Goal: Task Accomplishment & Management: Manage account settings

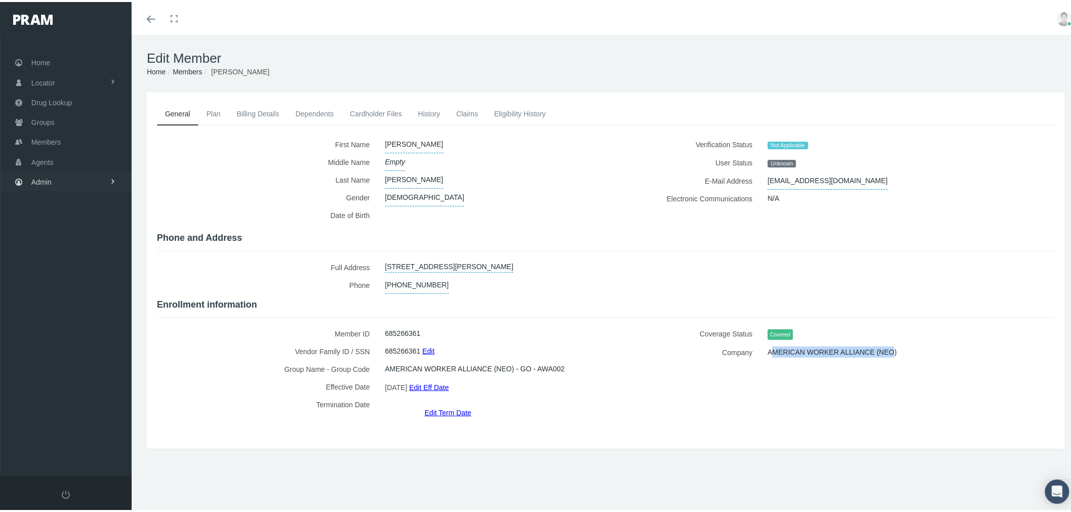
click at [85, 177] on link "Admin" at bounding box center [66, 180] width 132 height 20
click at [83, 288] on span "Compensations" at bounding box center [65, 296] width 49 height 17
click at [87, 312] on span "Compensation Summary" at bounding box center [78, 316] width 78 height 17
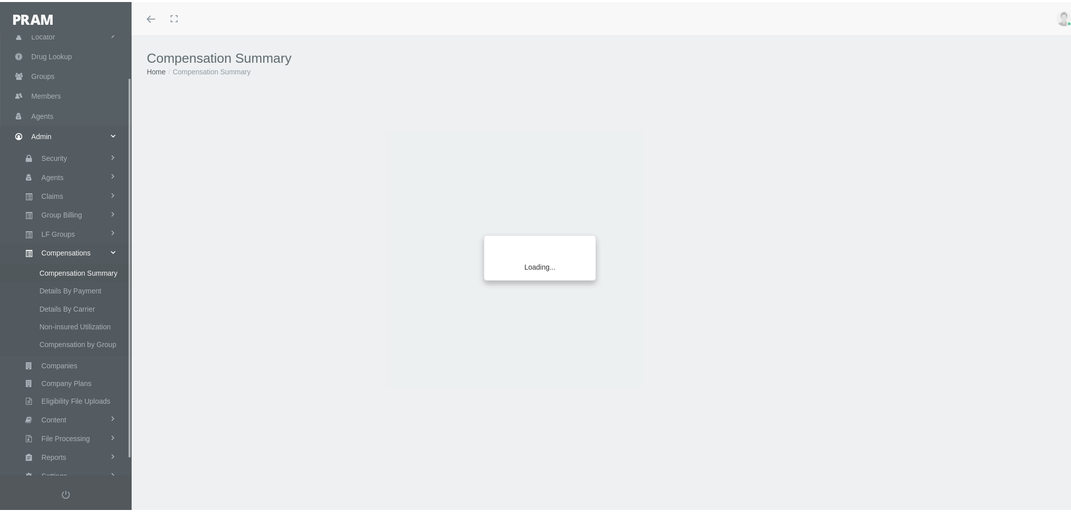
scroll to position [67, 0]
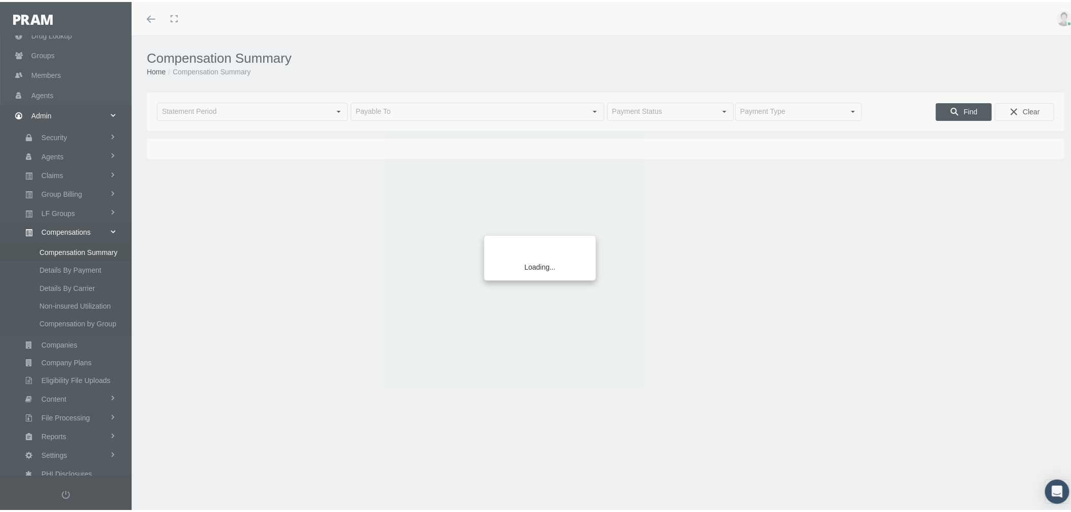
type input "September 2025"
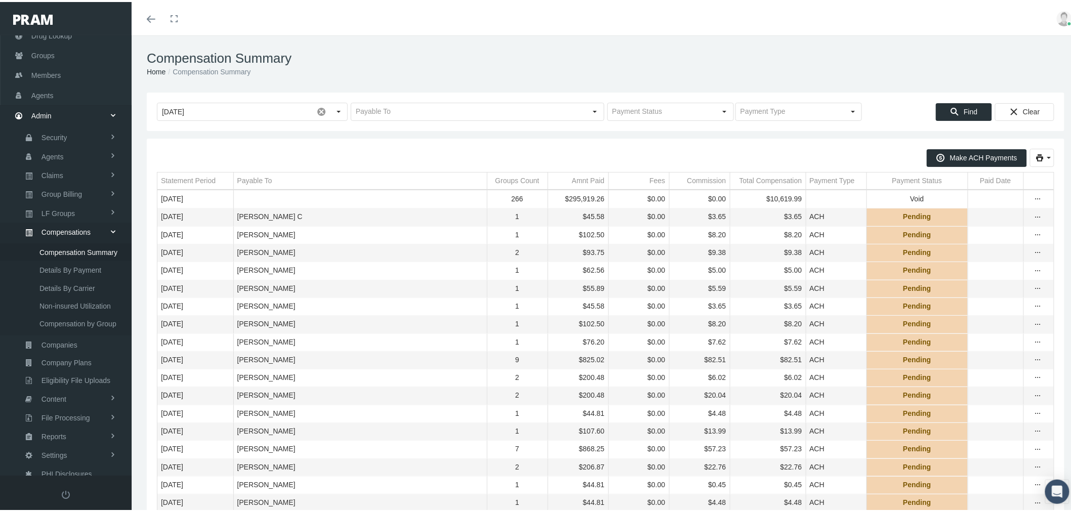
click at [503, 119] on div "September 2025 Find Clear" at bounding box center [605, 110] width 917 height 38
click at [503, 113] on input "text" at bounding box center [468, 109] width 235 height 17
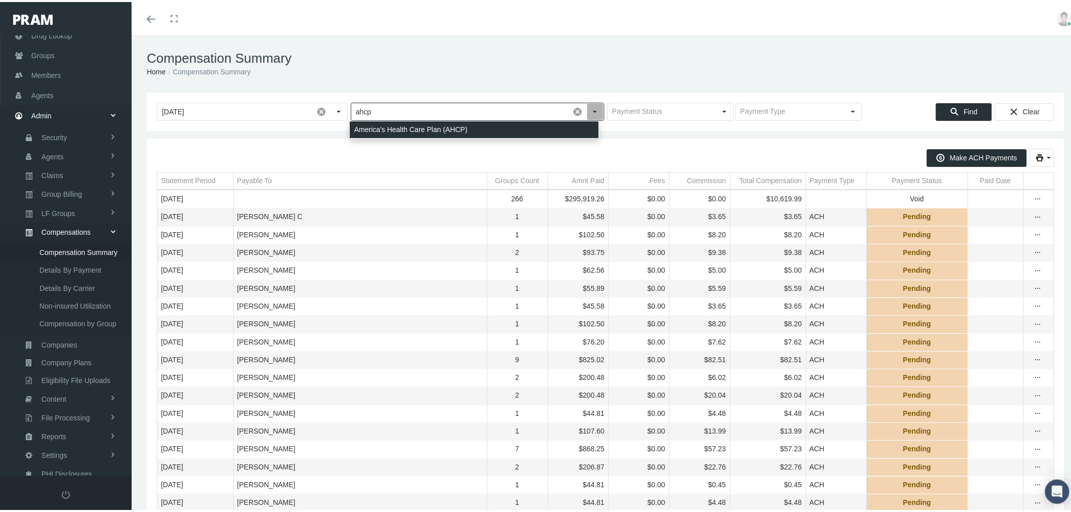
click at [507, 125] on div "America's Health Care Plan (AHCP)" at bounding box center [474, 127] width 249 height 17
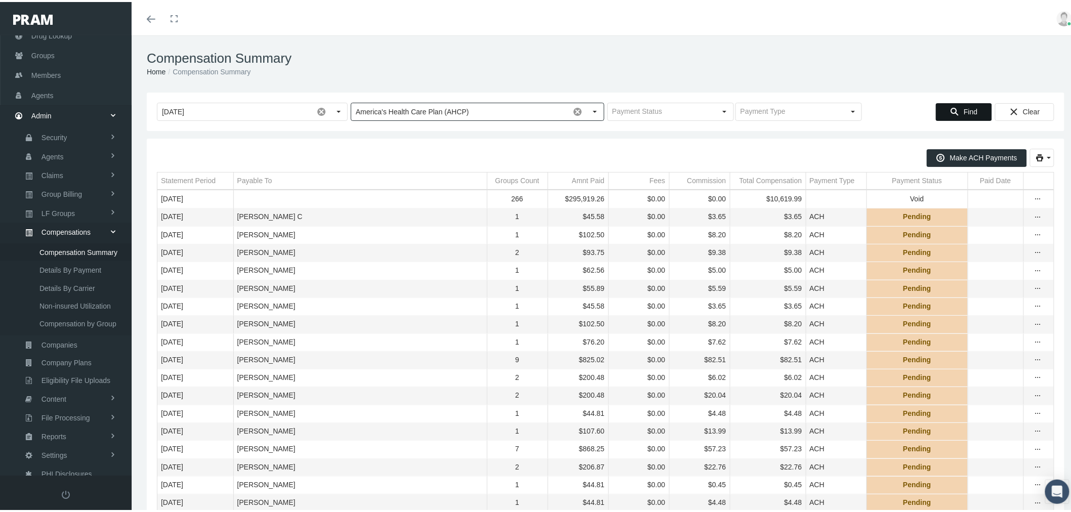
type input "America's Health Care Plan (AHCP)"
click at [963, 106] on span "Find" at bounding box center [970, 110] width 14 height 8
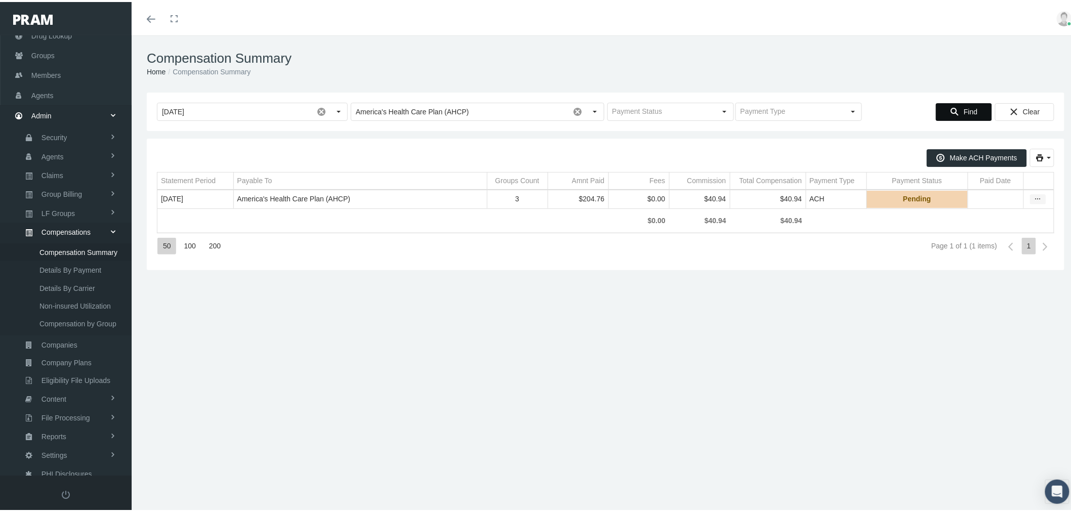
click at [1033, 195] on icon "more" at bounding box center [1037, 197] width 9 height 9
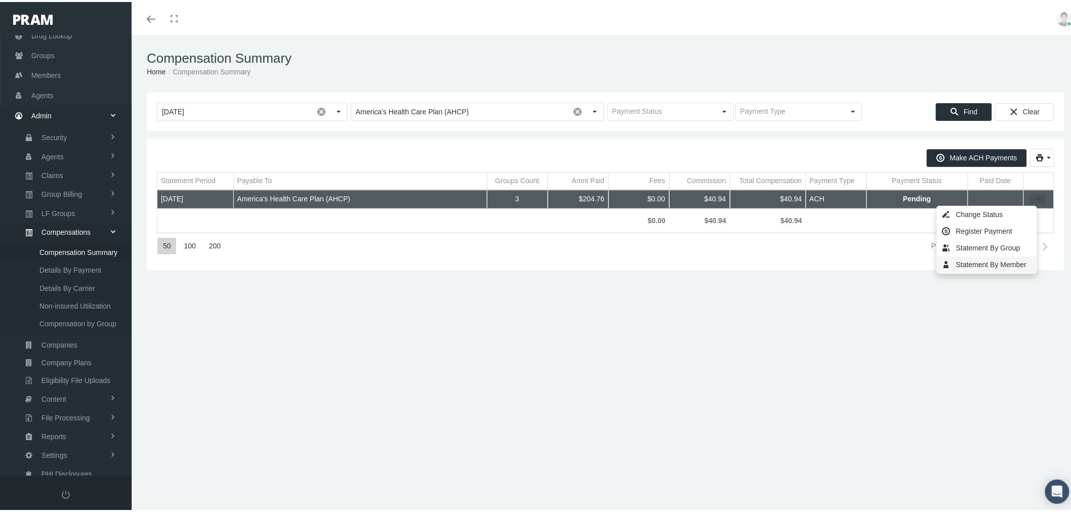
click at [1010, 265] on div "Statement By Member" at bounding box center [986, 262] width 99 height 17
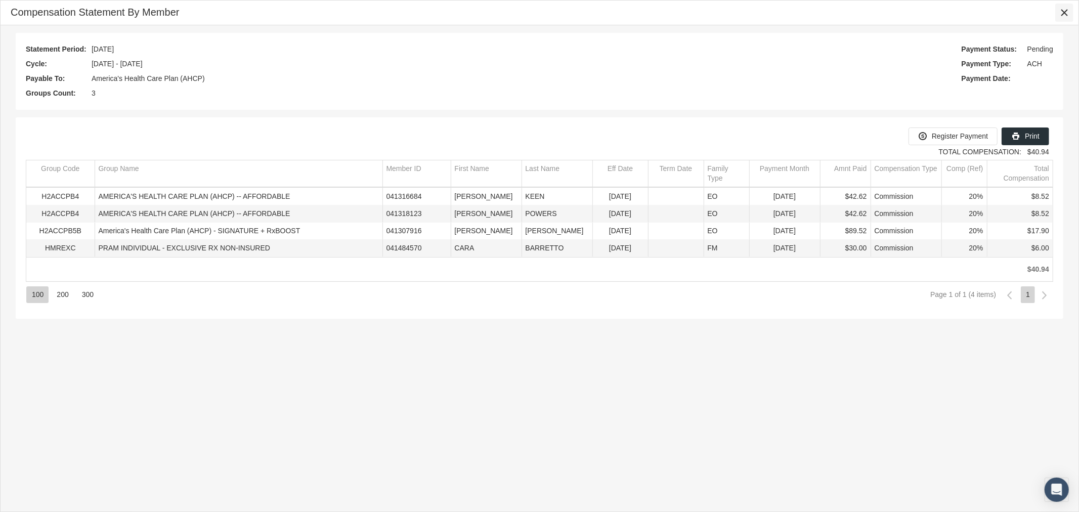
click at [1066, 12] on icon "Close" at bounding box center [1064, 12] width 9 height 9
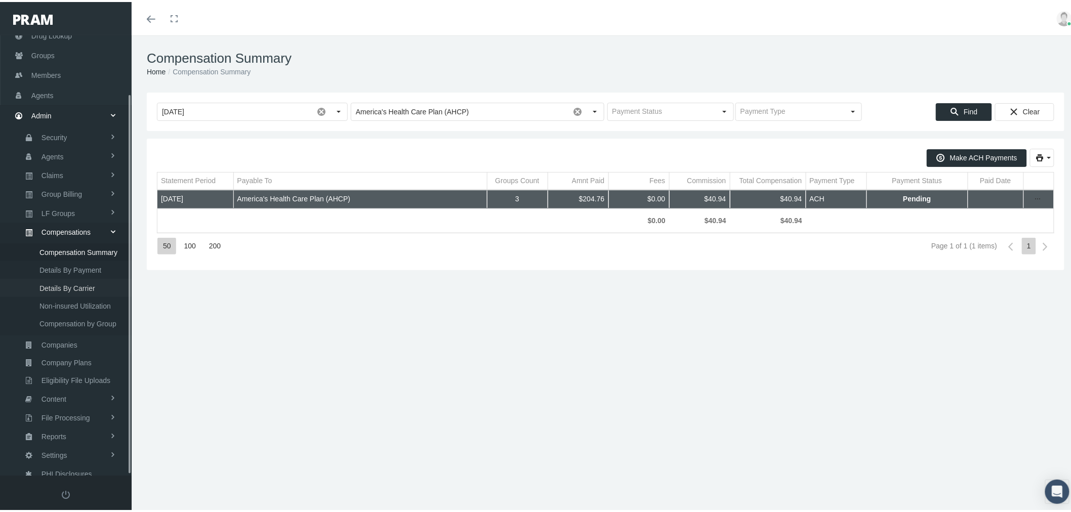
click at [88, 279] on span "Details By Carrier" at bounding box center [67, 286] width 56 height 17
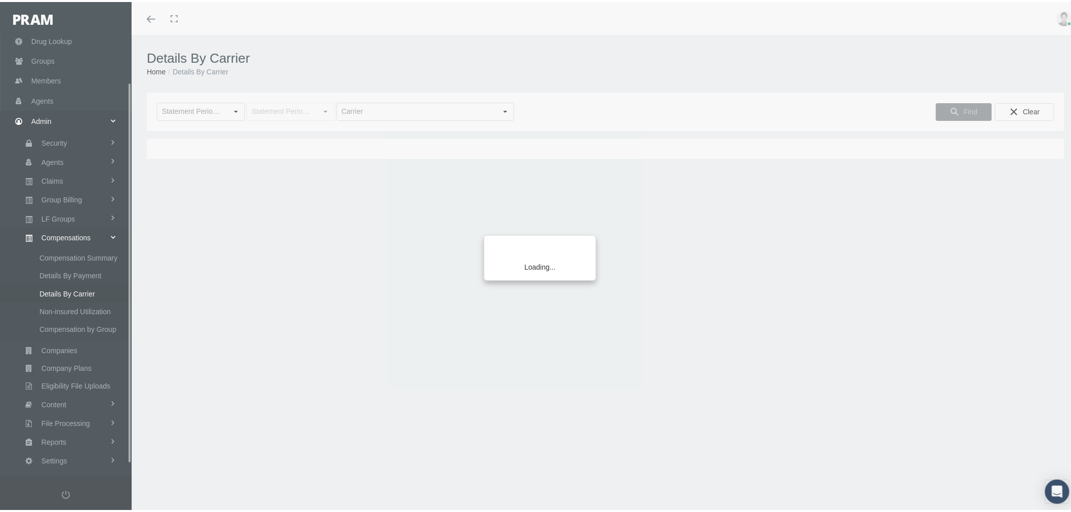
scroll to position [67, 0]
type input "[DATE]"
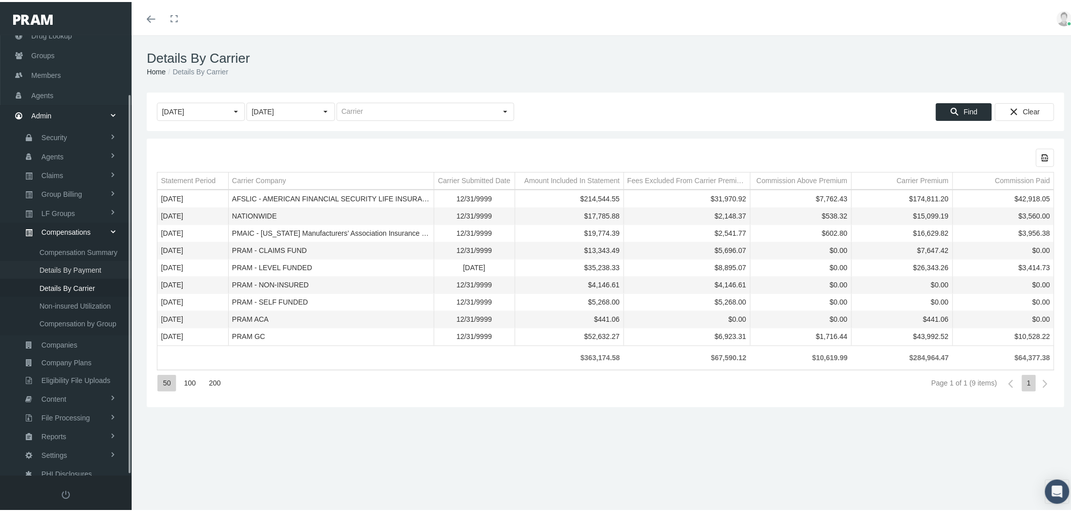
click at [82, 261] on span "Details By Payment" at bounding box center [70, 268] width 62 height 17
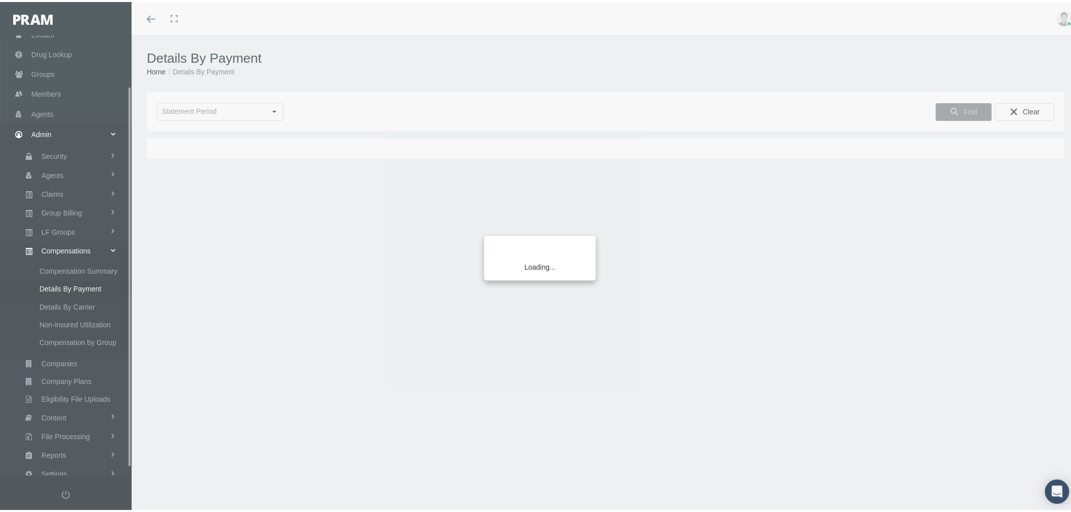
scroll to position [67, 0]
type input "September 2025"
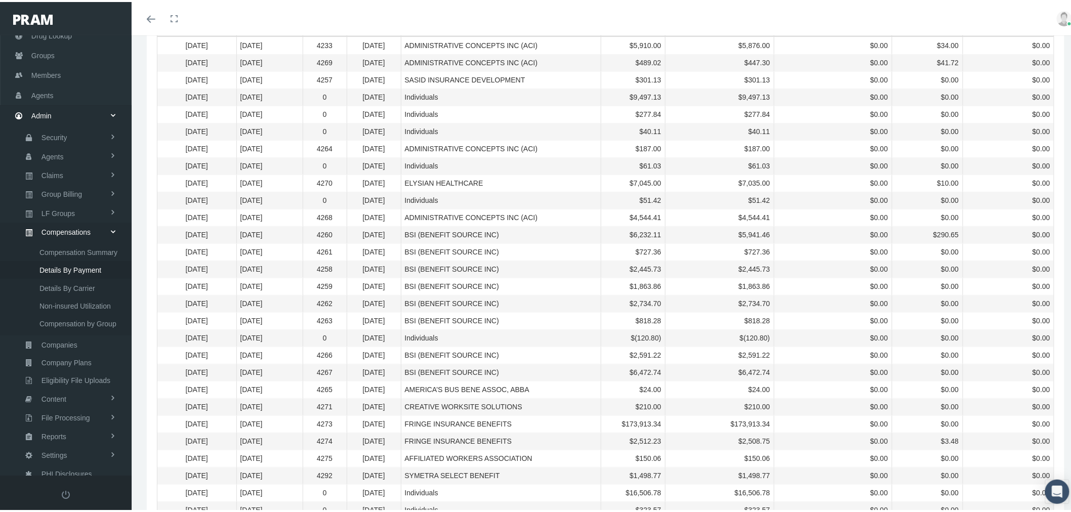
scroll to position [0, 0]
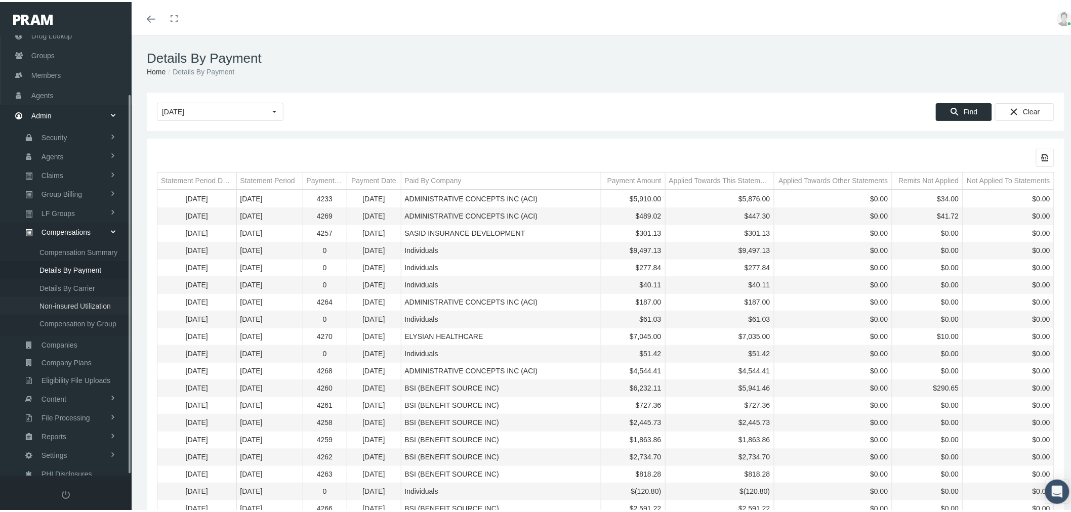
click at [91, 295] on span "Non-insured Utilization" at bounding box center [74, 303] width 71 height 17
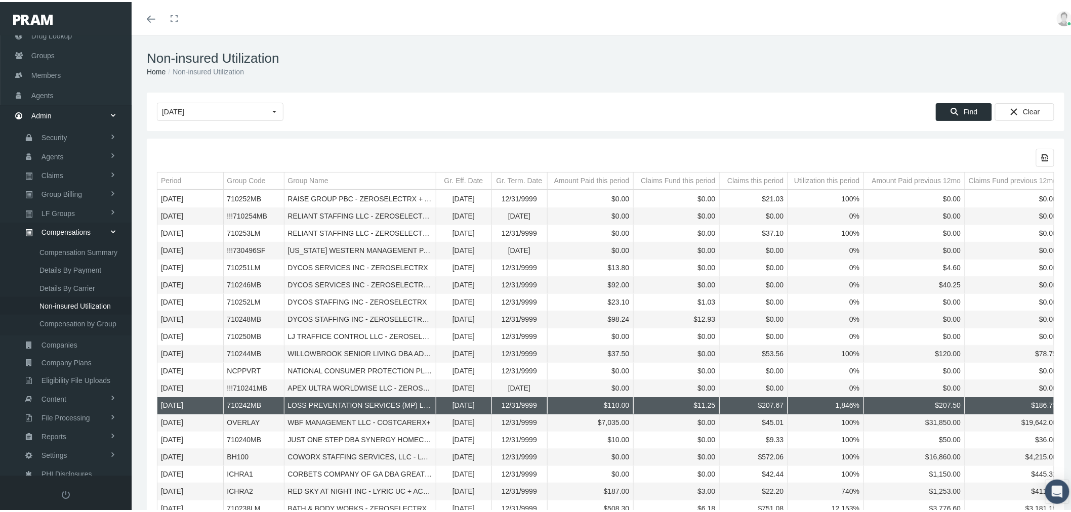
drag, startPoint x: 286, startPoint y: 406, endPoint x: 340, endPoint y: 415, distance: 54.9
click at [339, 415] on body "Toggle Fullscreen Toggle navigation Toggle menubar Toggle fullscreen Profile Lo…" at bounding box center [539, 256] width 1079 height 512
click at [80, 316] on span "Compensation by Group" at bounding box center [77, 321] width 77 height 17
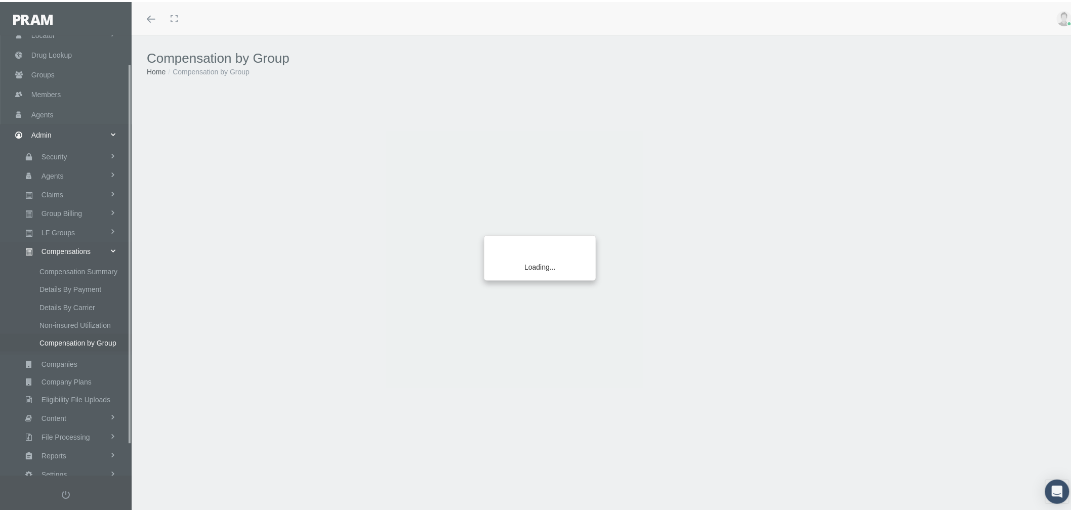
scroll to position [67, 0]
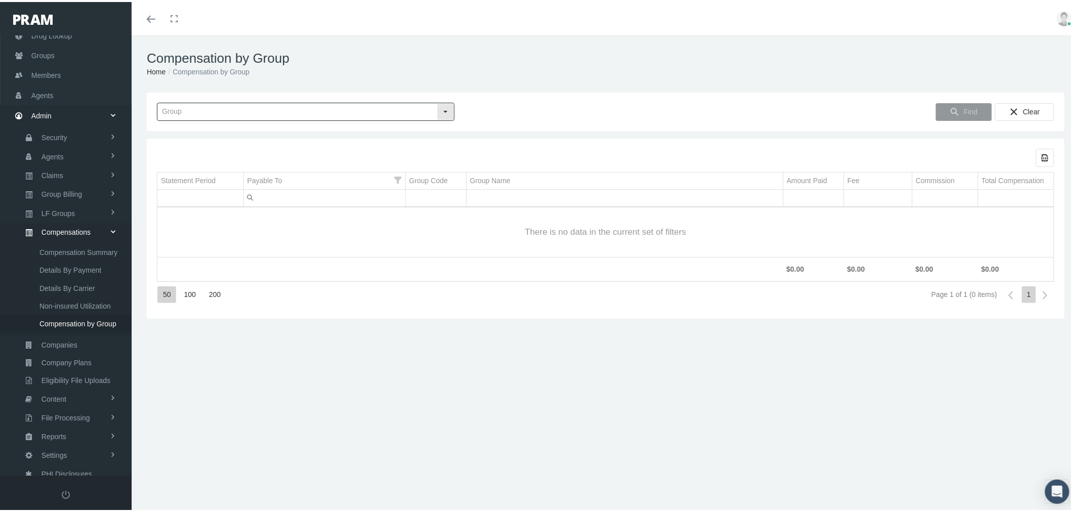
click at [277, 107] on input "text" at bounding box center [296, 109] width 279 height 17
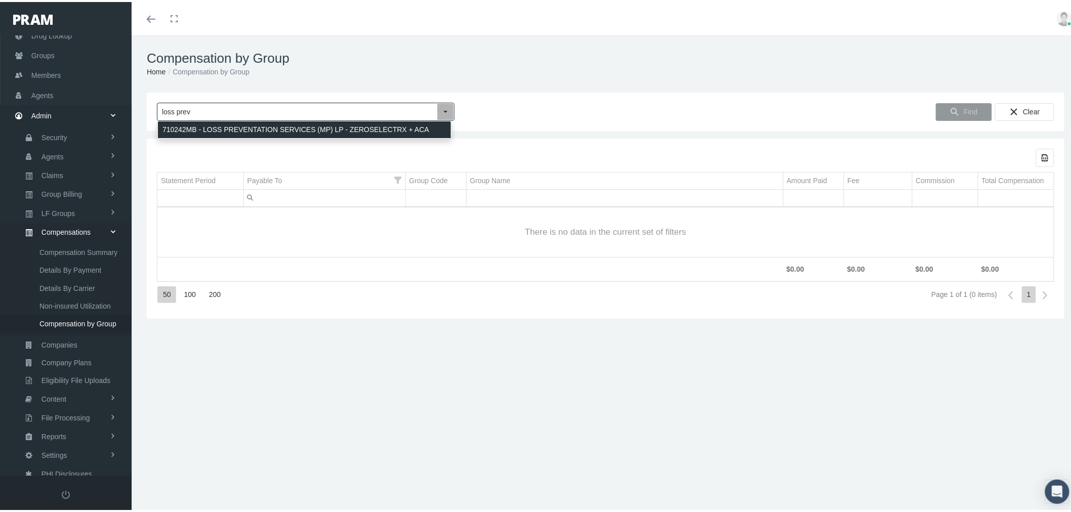
click at [285, 124] on div "710242MB - LOSS PREVENTATION SERVICES (MP) LP - ZEROSELECTRX + ACA" at bounding box center [304, 127] width 293 height 17
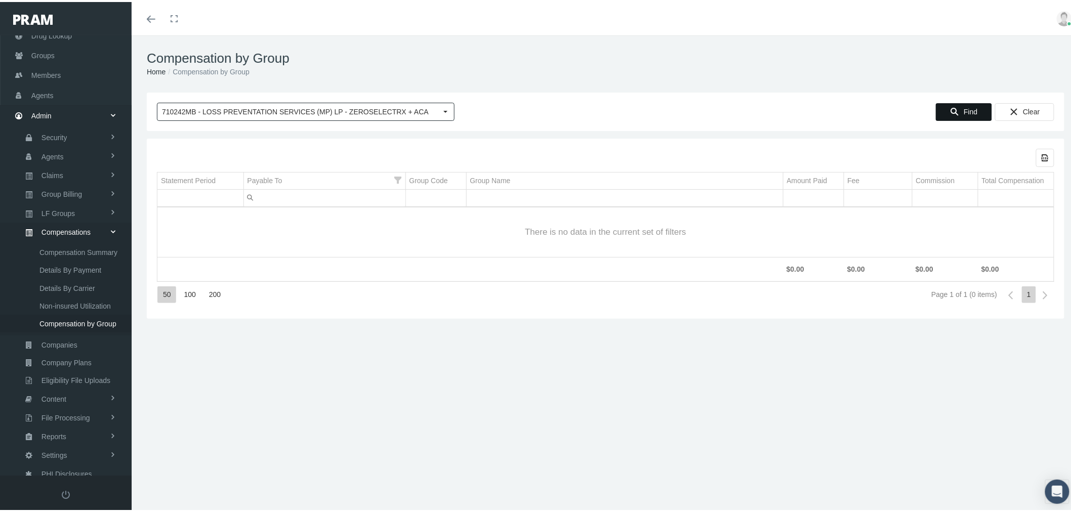
click at [955, 110] on div "Find" at bounding box center [963, 110] width 55 height 17
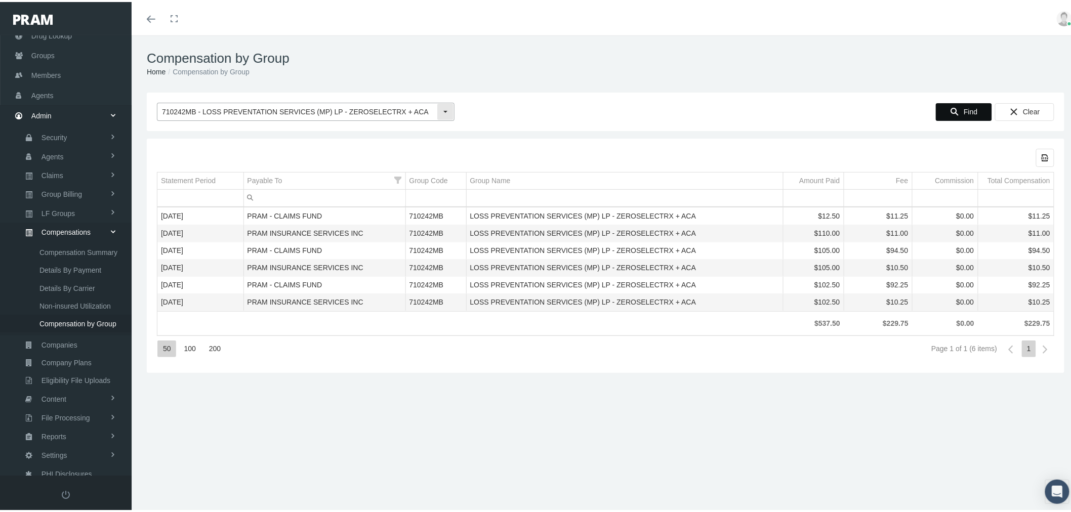
click at [407, 108] on input "710242MB - LOSS PREVENTATION SERVICES (MP) LP - ZEROSELECTRX + ACA" at bounding box center [296, 109] width 279 height 17
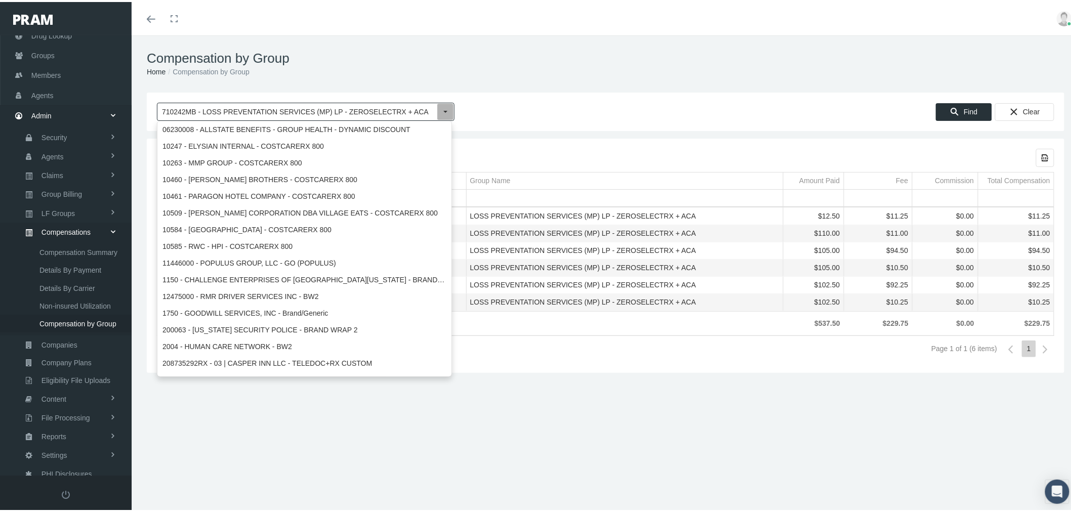
drag, startPoint x: 412, startPoint y: 108, endPoint x: 159, endPoint y: 103, distance: 253.0
click at [159, 105] on input "710242MB - LOSS PREVENTATION SERVICES (MP) LP - ZEROSELECTRX + ACA" at bounding box center [296, 109] width 279 height 17
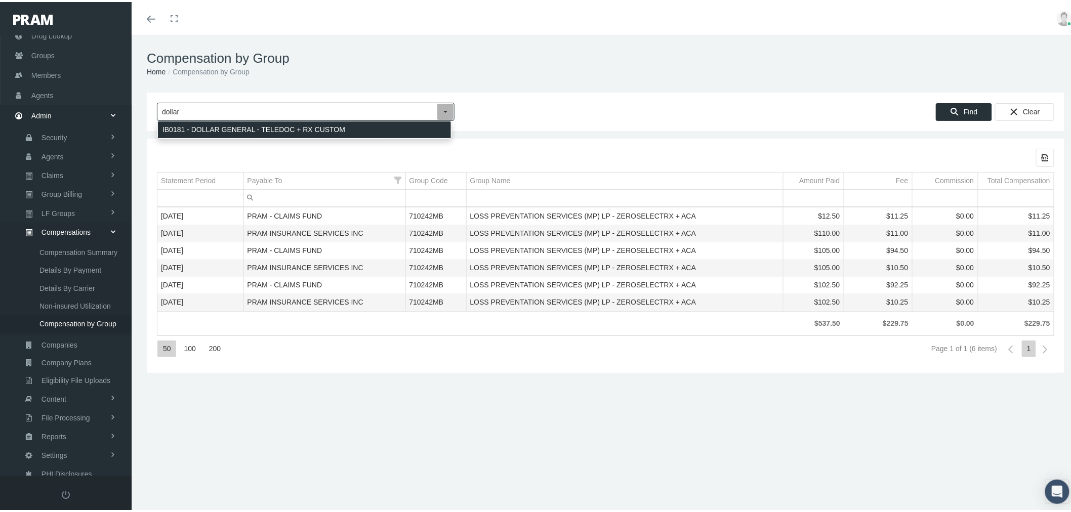
click at [248, 130] on div "IB0181 - DOLLAR GENERAL - TELEDOC + RX CUSTOM" at bounding box center [304, 127] width 293 height 17
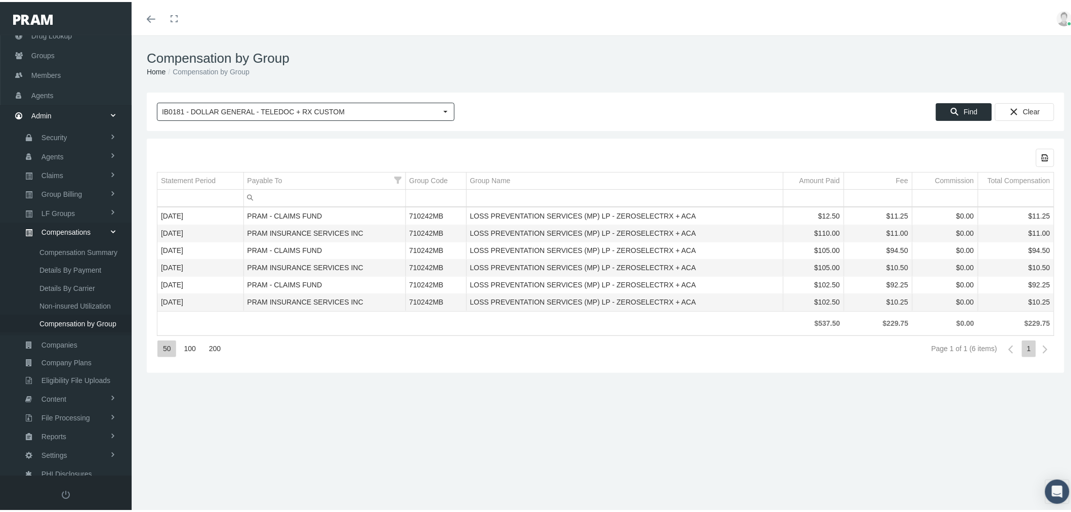
type input "IB0181 - DOLLAR GENERAL - TELEDOC + RX CUSTOM"
click at [963, 109] on span "Find" at bounding box center [970, 110] width 14 height 8
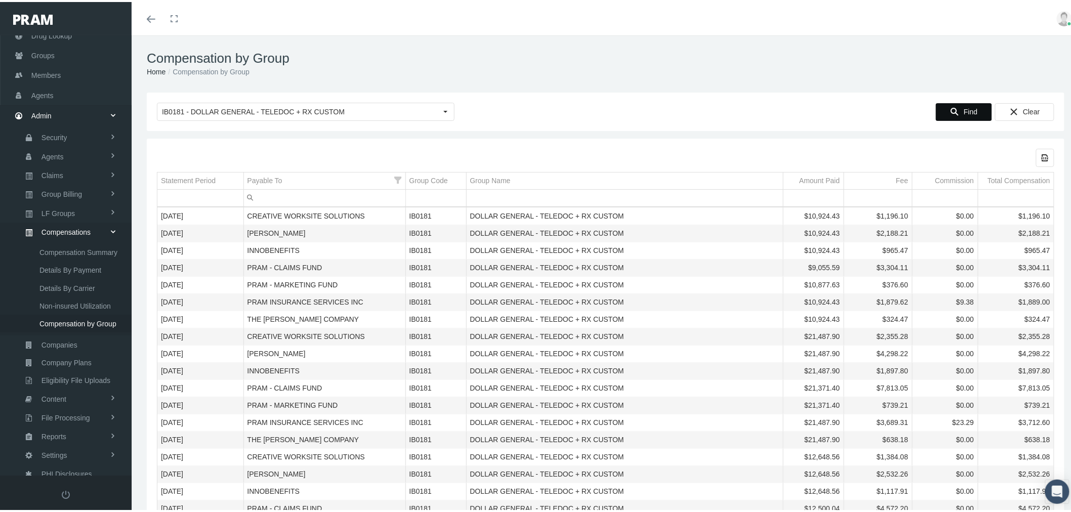
click at [335, 199] on input "Filter cell" at bounding box center [324, 196] width 161 height 17
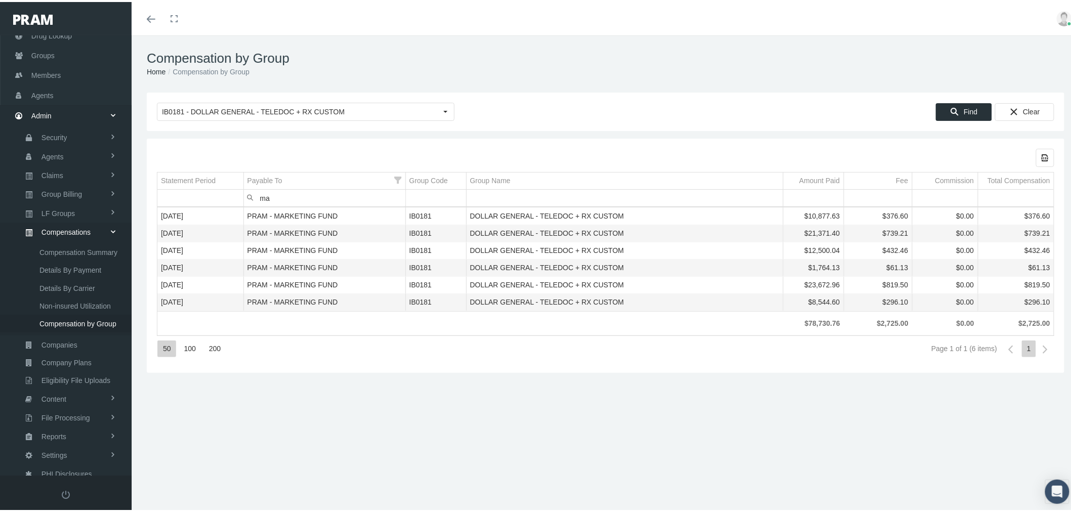
type input "m"
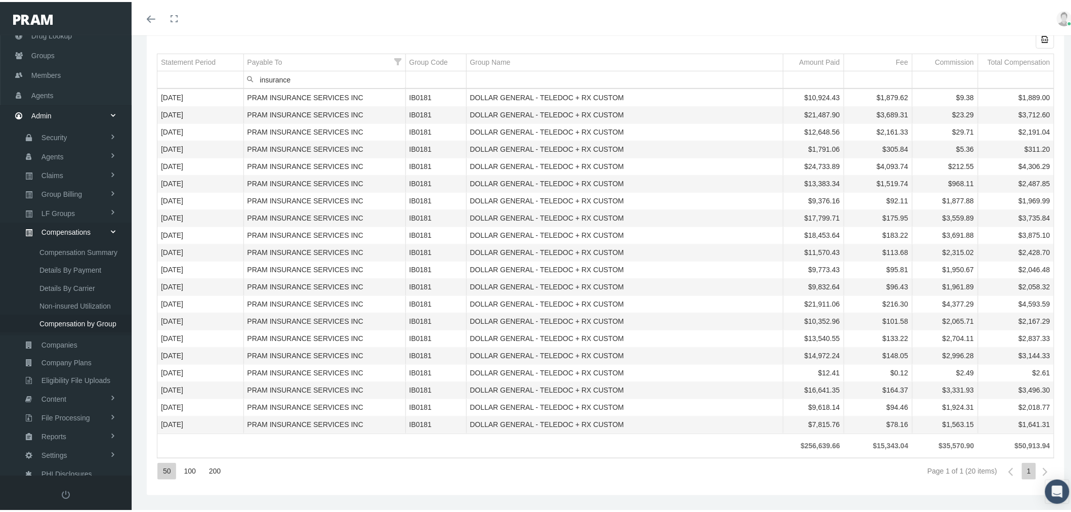
scroll to position [0, 0]
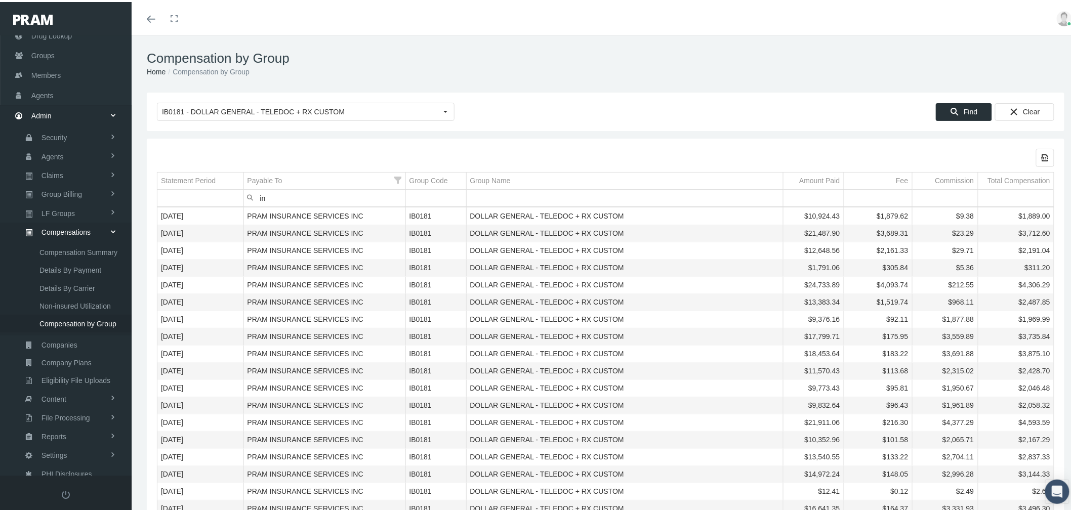
type input "i"
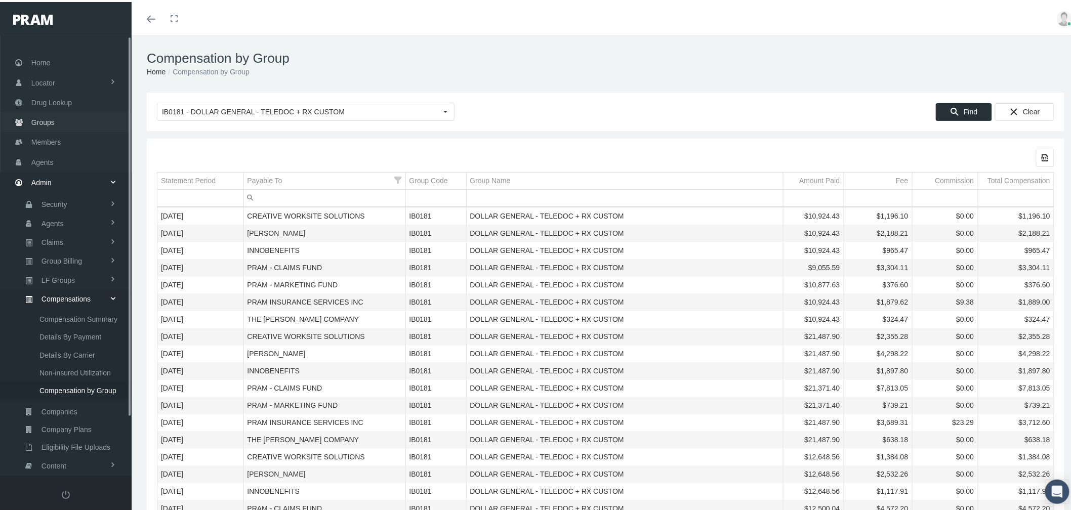
click at [71, 120] on link "Groups" at bounding box center [66, 120] width 132 height 20
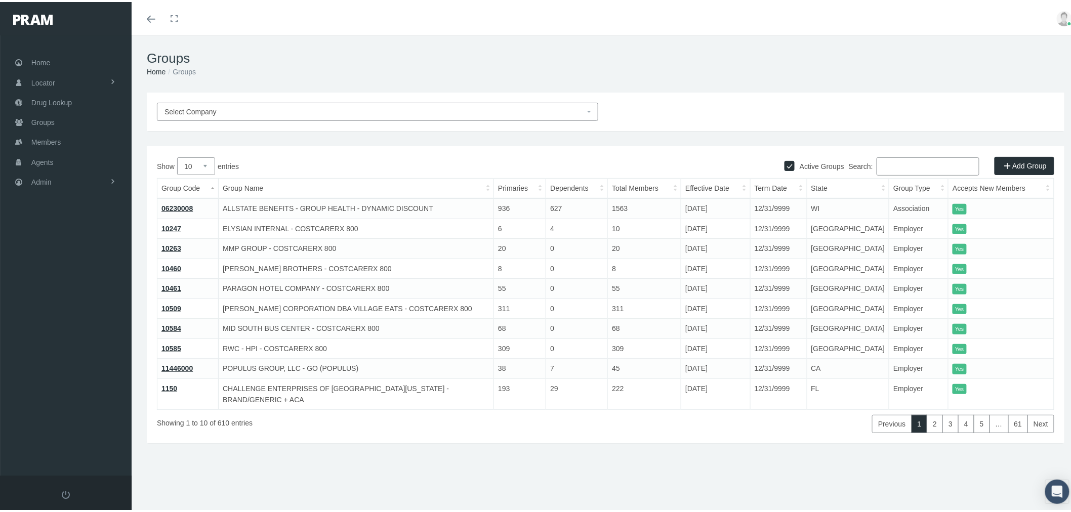
click at [888, 162] on input "Search:" at bounding box center [927, 164] width 103 height 18
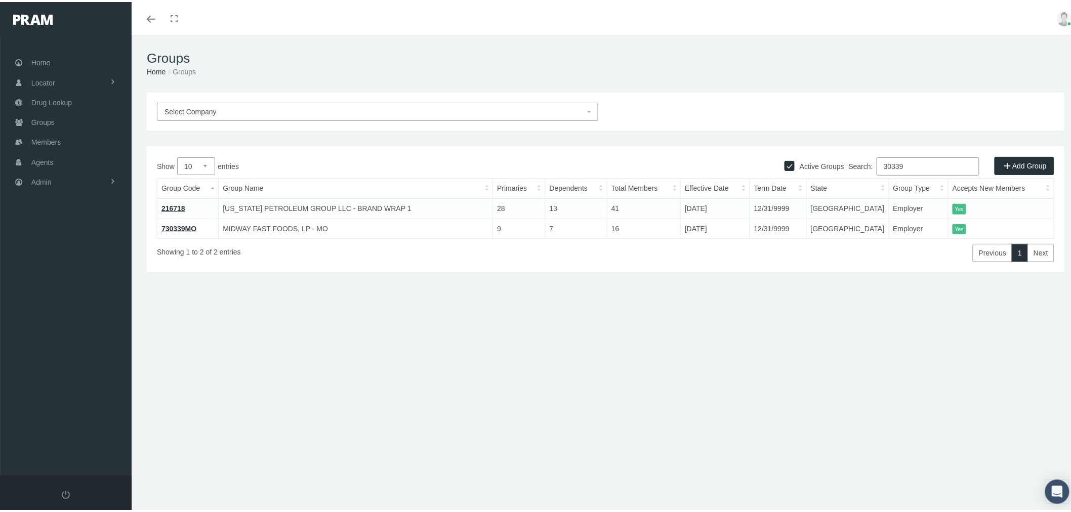
type input "30339"
click at [175, 205] on link "216718" at bounding box center [173, 206] width 24 height 8
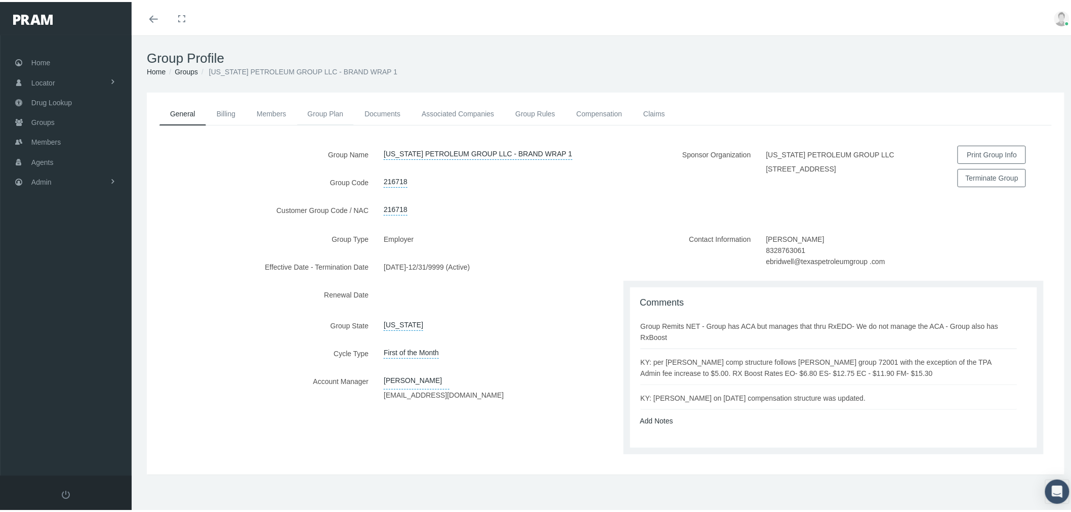
click at [327, 111] on link "Group Plan" at bounding box center [325, 112] width 57 height 22
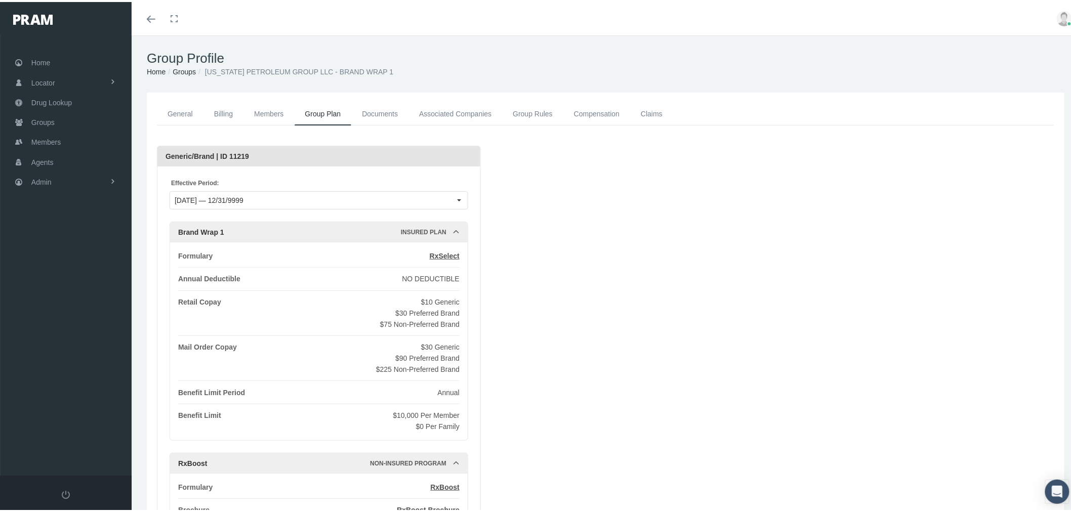
click at [596, 112] on link "Compensation" at bounding box center [596, 112] width 67 height 23
